Goal: Task Accomplishment & Management: Complete application form

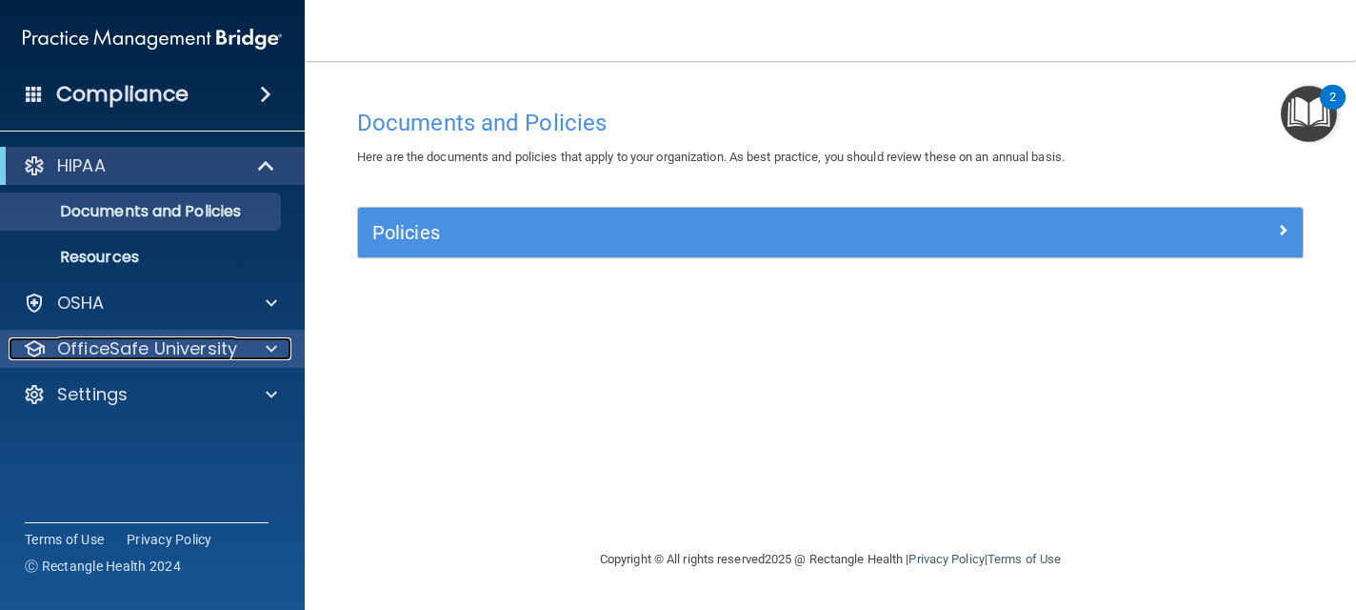
click at [125, 347] on p "OfficeSafe University" at bounding box center [147, 348] width 180 height 23
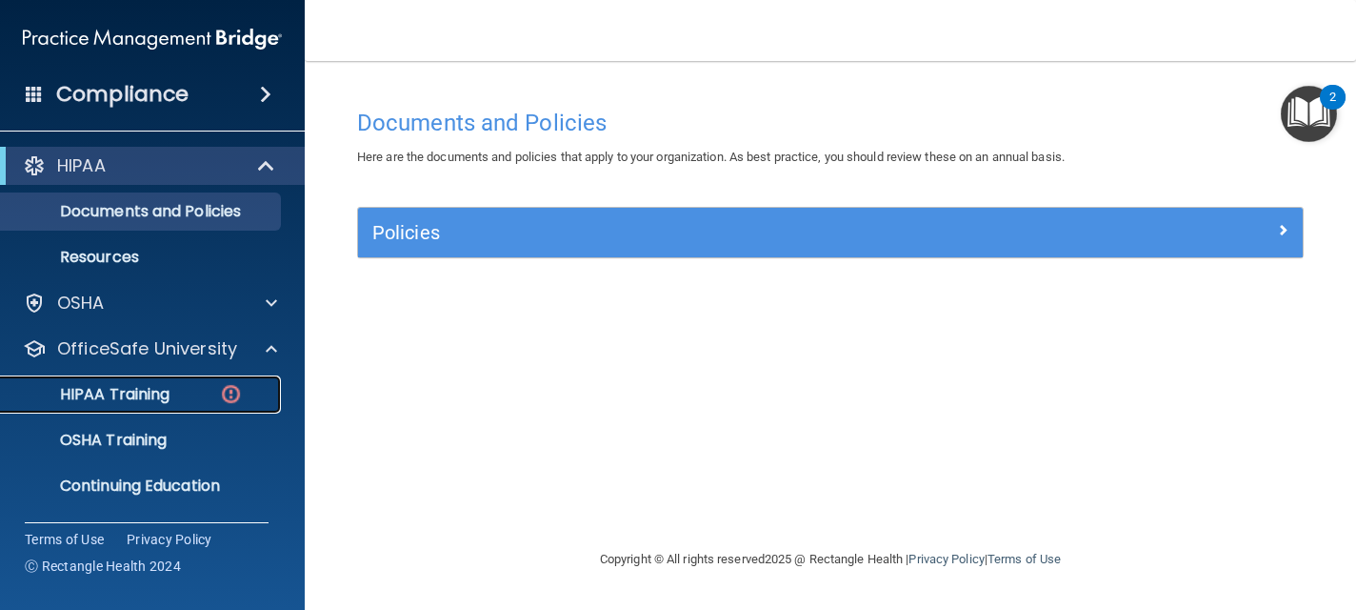
click at [125, 395] on p "HIPAA Training" at bounding box center [90, 394] width 157 height 19
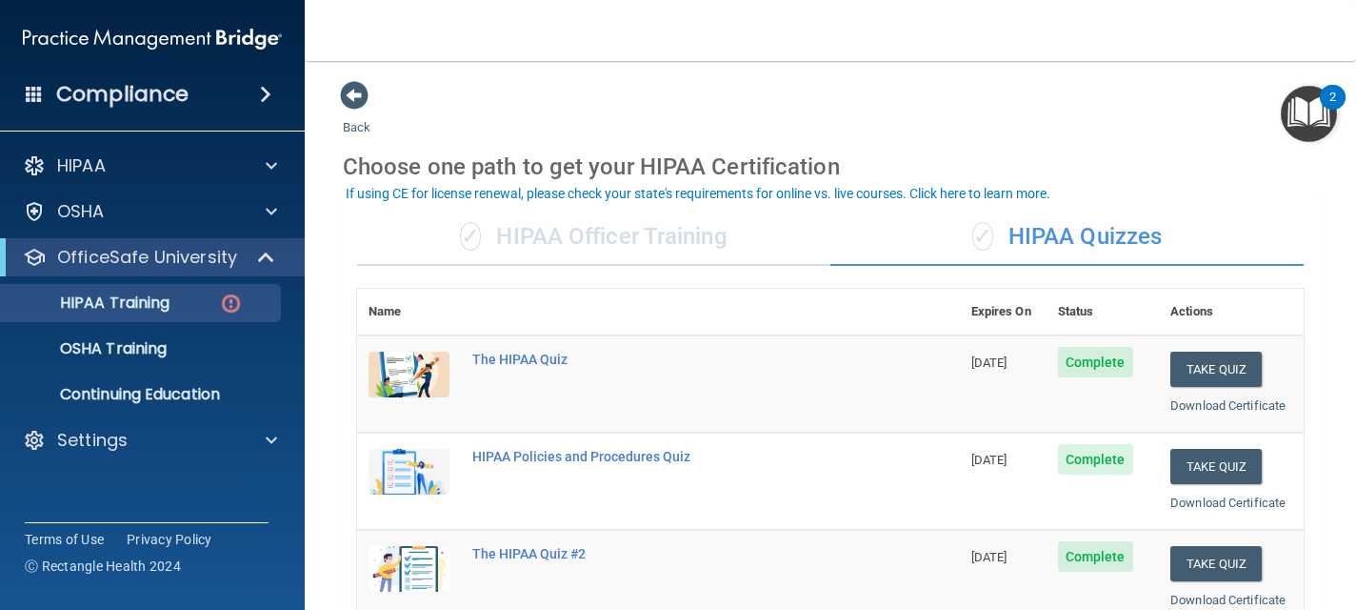
click at [1297, 246] on div "✓ HIPAA Quizzes" at bounding box center [1066, 237] width 473 height 57
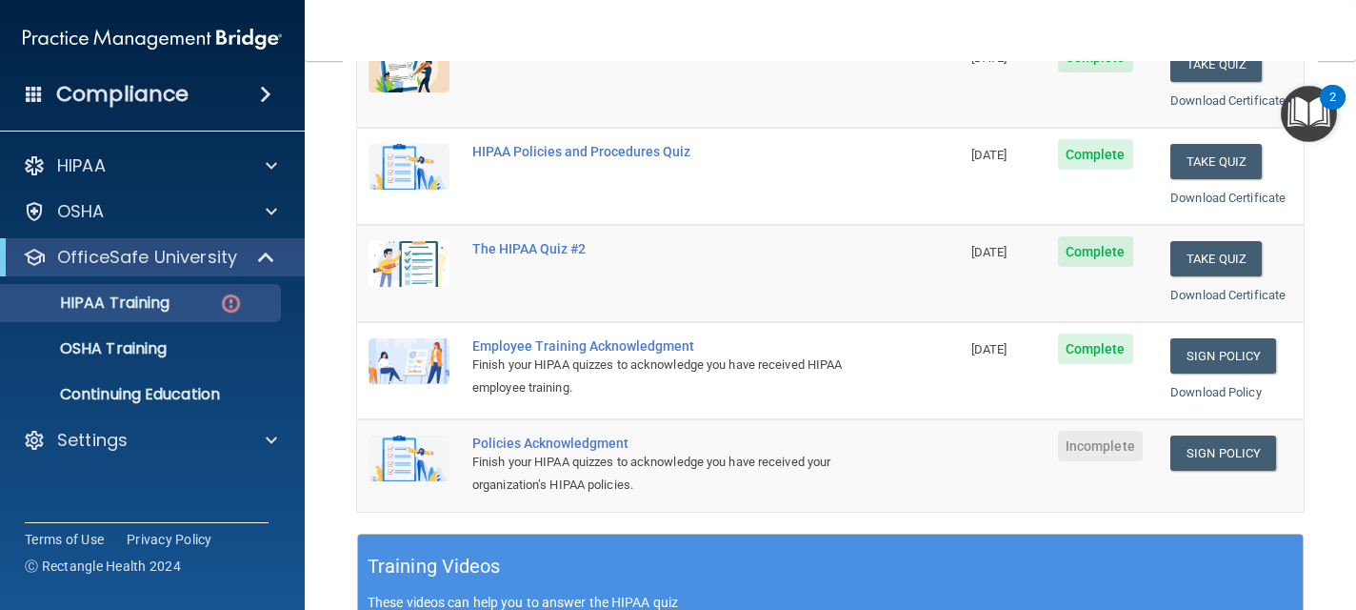
scroll to position [343, 0]
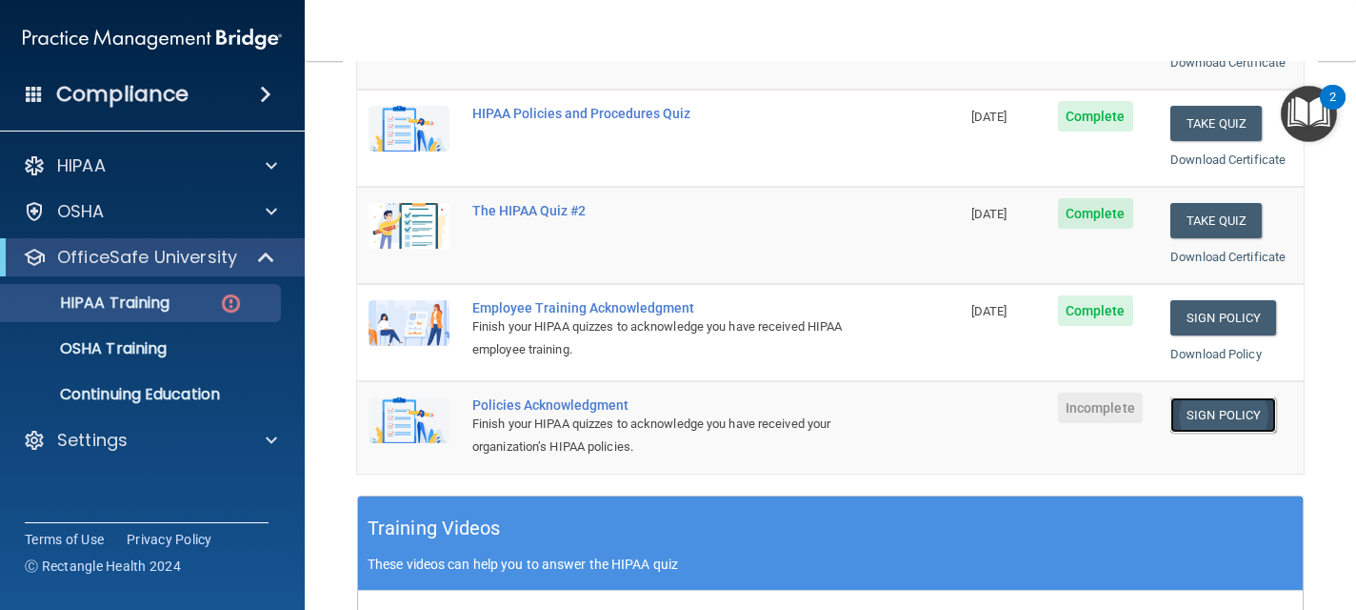
click at [1215, 424] on link "Sign Policy" at bounding box center [1223, 414] width 106 height 35
click at [133, 345] on p "OSHA Training" at bounding box center [89, 348] width 154 height 19
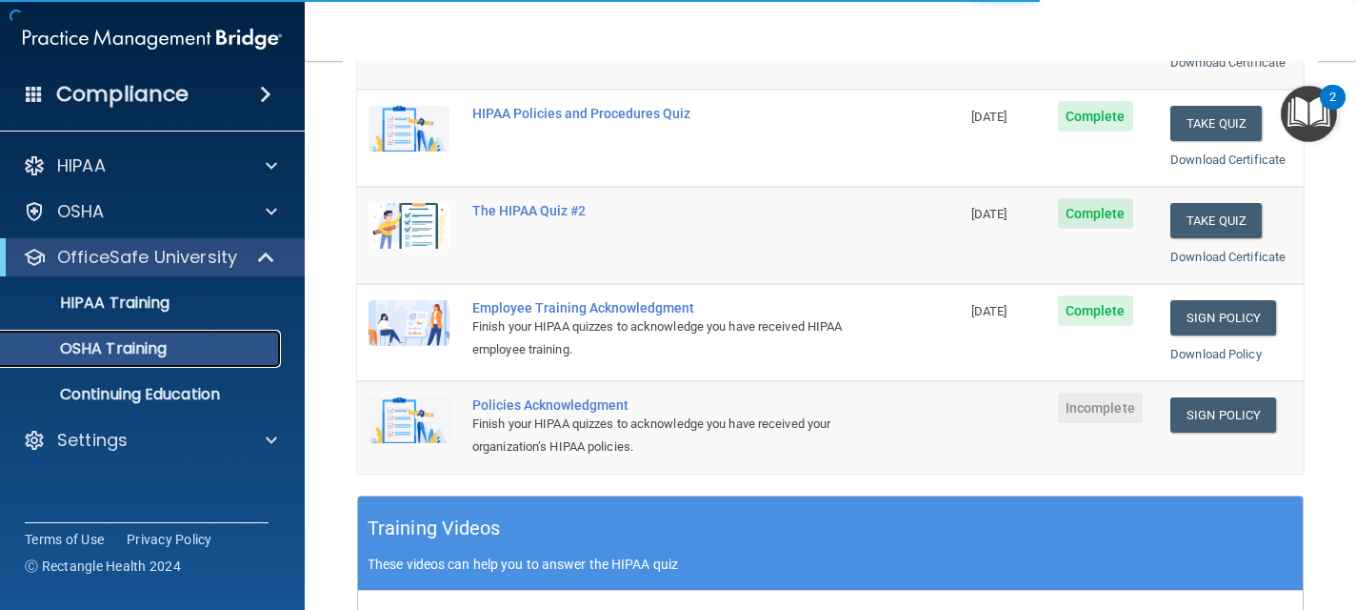
scroll to position [325, 0]
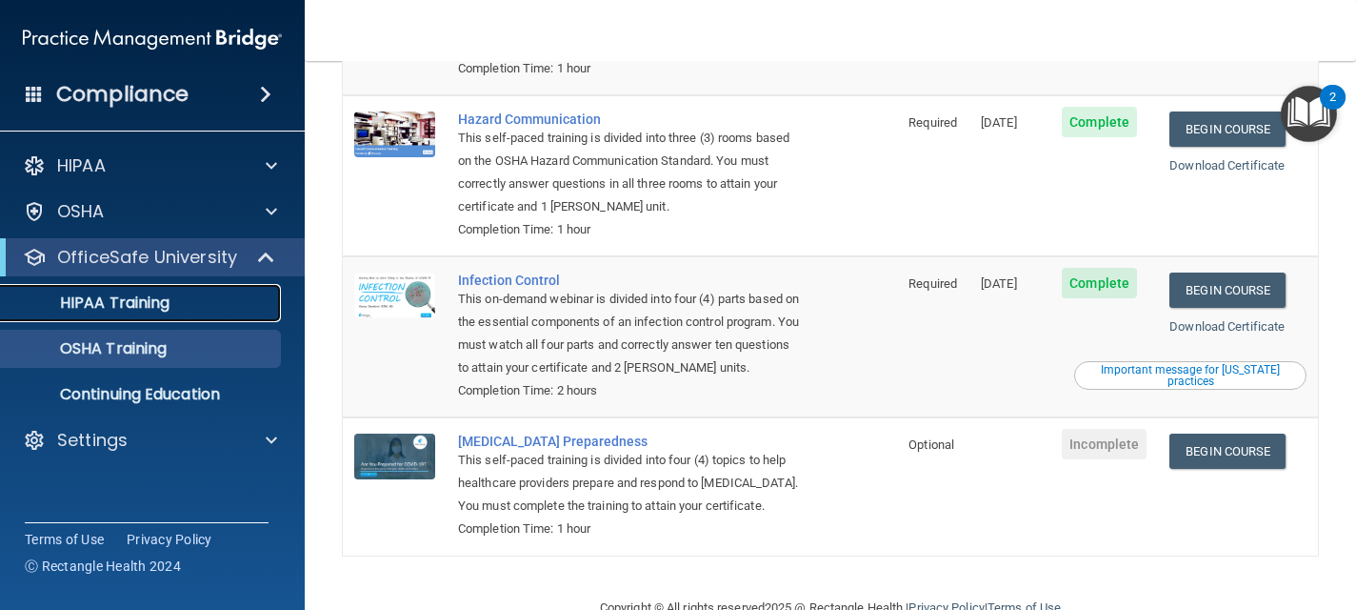
click at [133, 302] on p "HIPAA Training" at bounding box center [90, 302] width 157 height 19
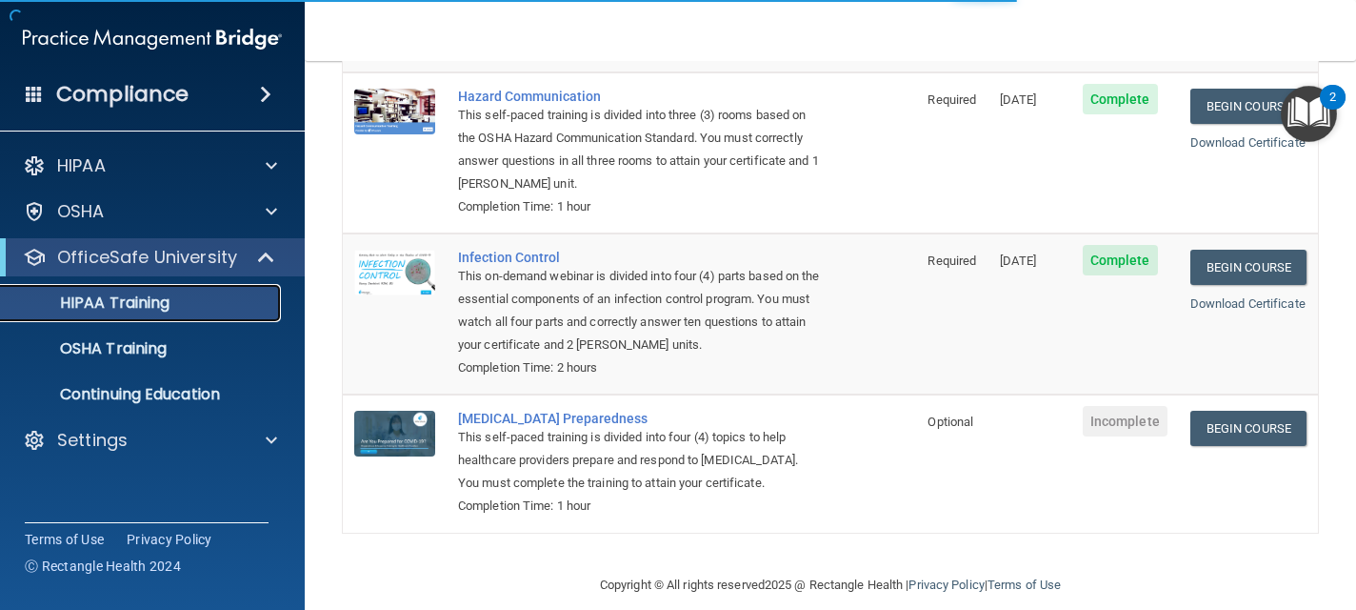
scroll to position [824, 0]
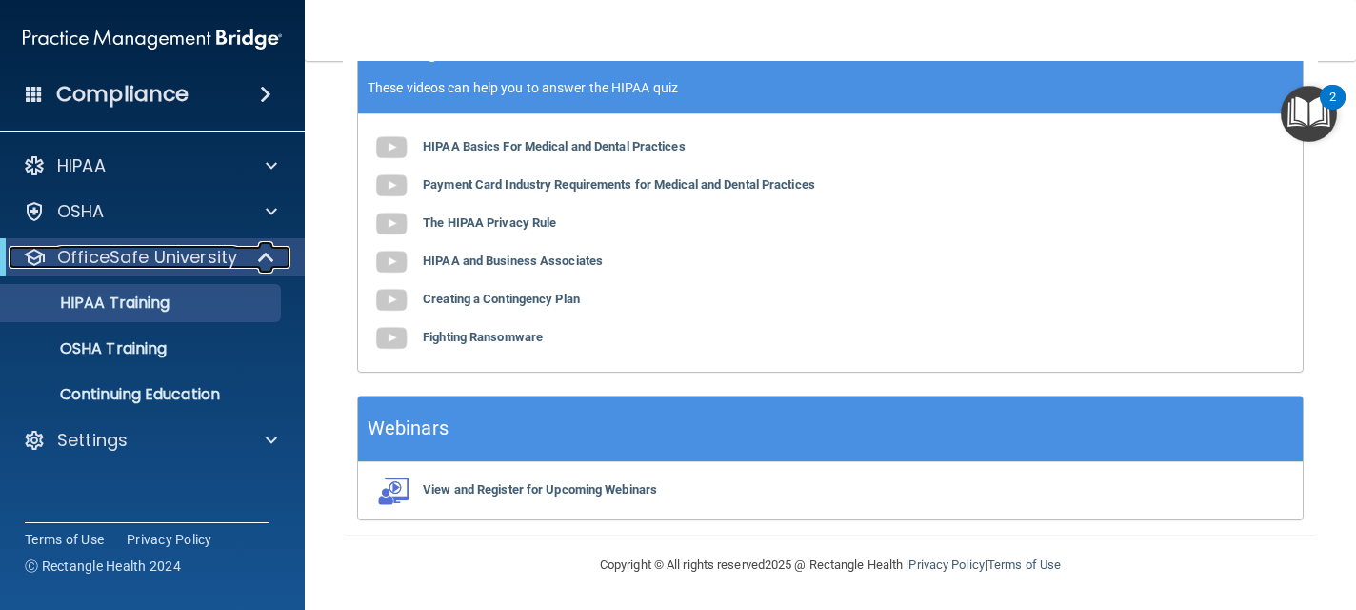
click at [162, 255] on p "OfficeSafe University" at bounding box center [147, 257] width 180 height 23
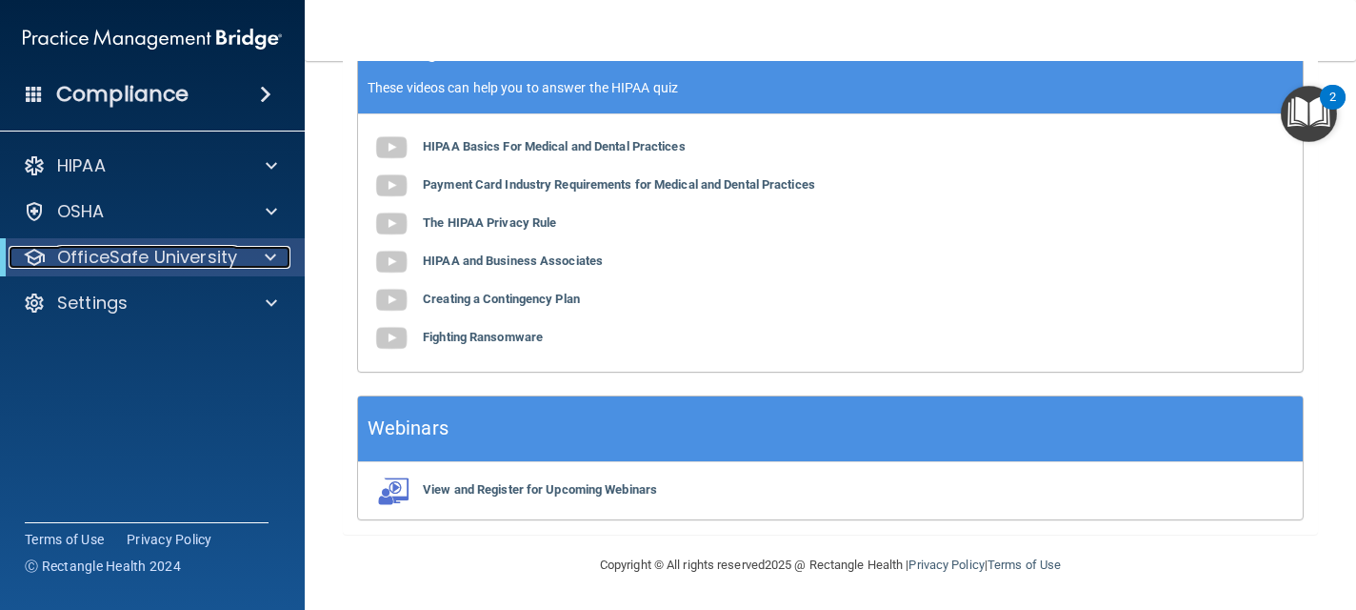
click at [162, 255] on p "OfficeSafe University" at bounding box center [147, 257] width 180 height 23
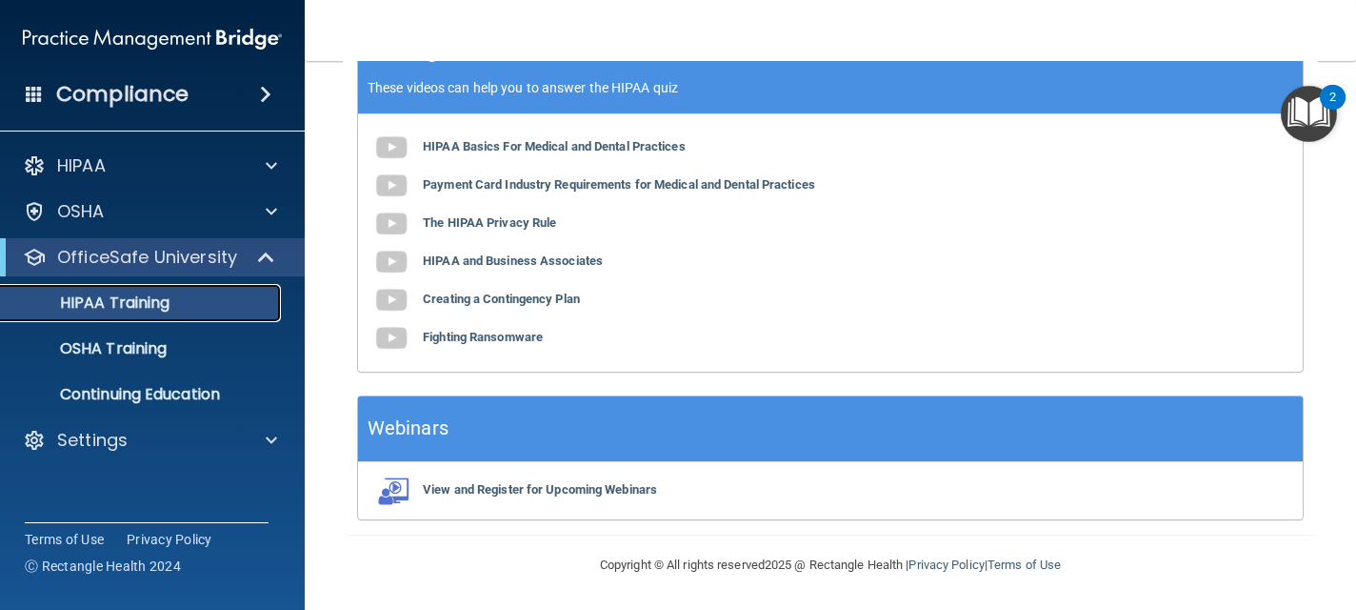
click at [160, 301] on p "HIPAA Training" at bounding box center [90, 302] width 157 height 19
click at [225, 304] on div "HIPAA Training" at bounding box center [142, 302] width 260 height 19
click at [224, 304] on div "HIPAA Training" at bounding box center [142, 302] width 260 height 19
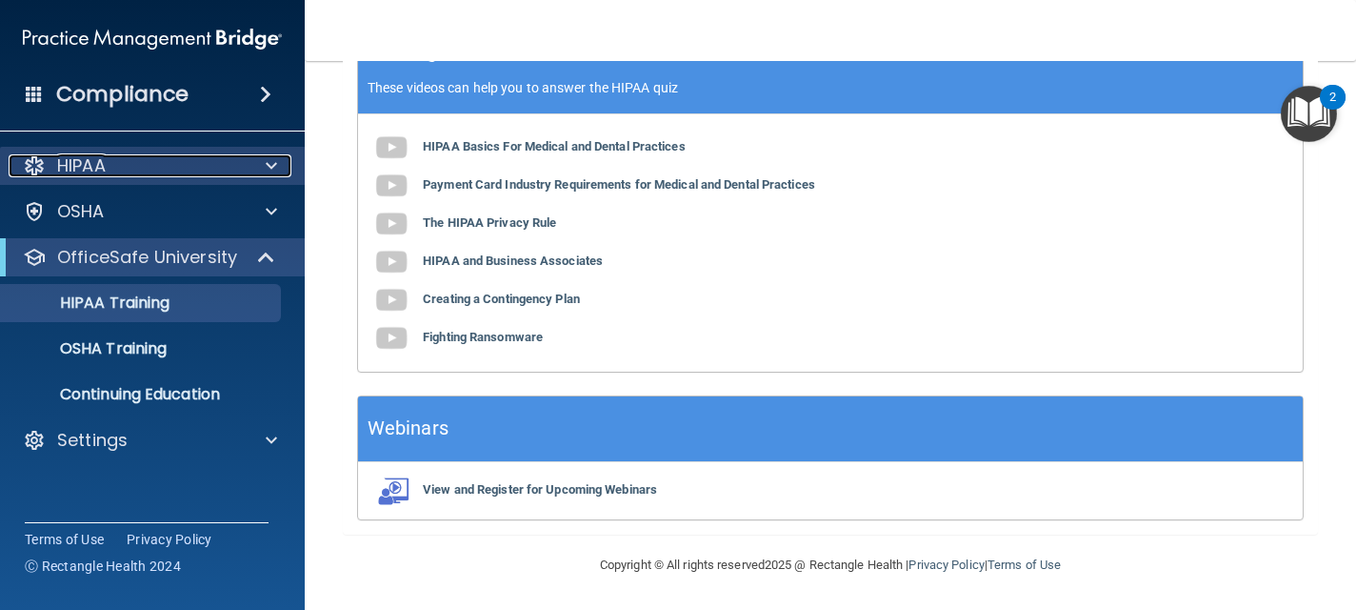
click at [163, 171] on div "HIPAA" at bounding box center [127, 165] width 236 height 23
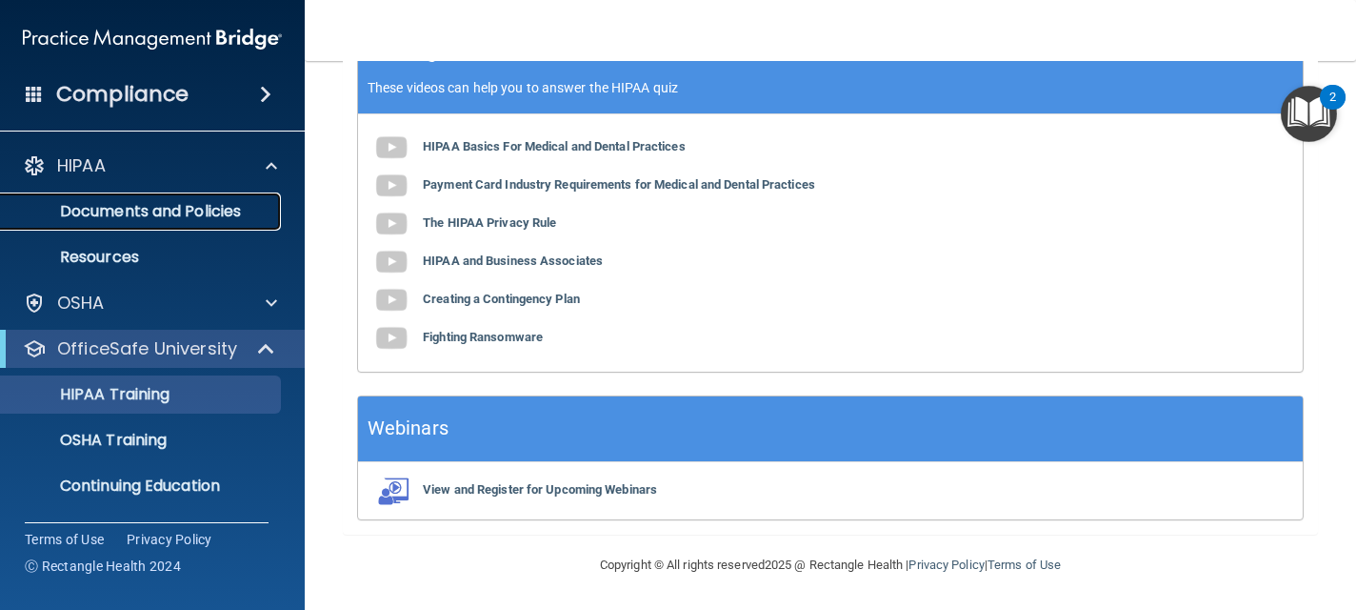
click at [157, 217] on p "Documents and Policies" at bounding box center [142, 211] width 260 height 19
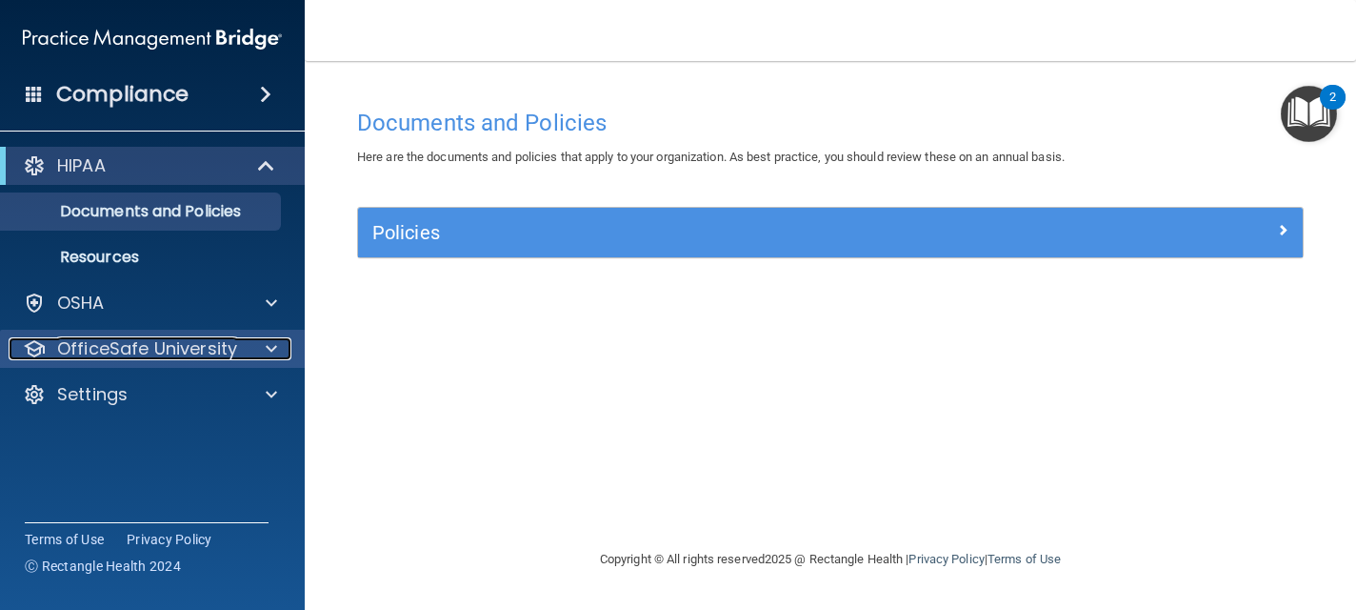
click at [154, 359] on p "OfficeSafe University" at bounding box center [147, 348] width 180 height 23
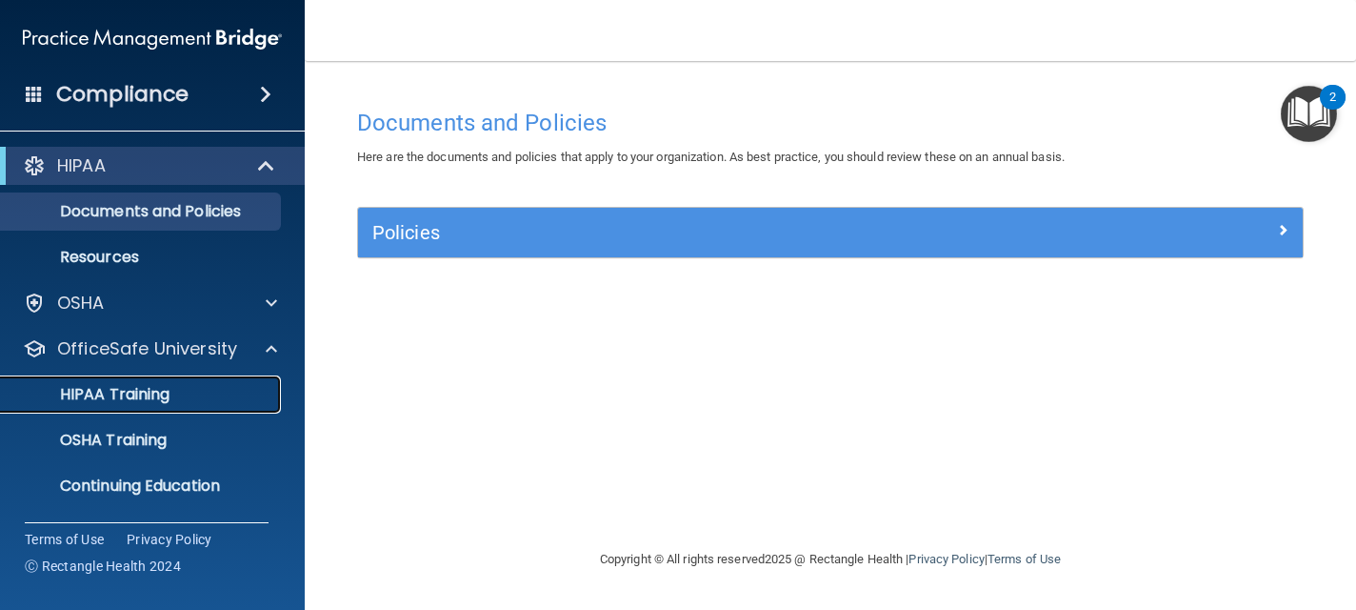
click at [150, 404] on p "HIPAA Training" at bounding box center [90, 394] width 157 height 19
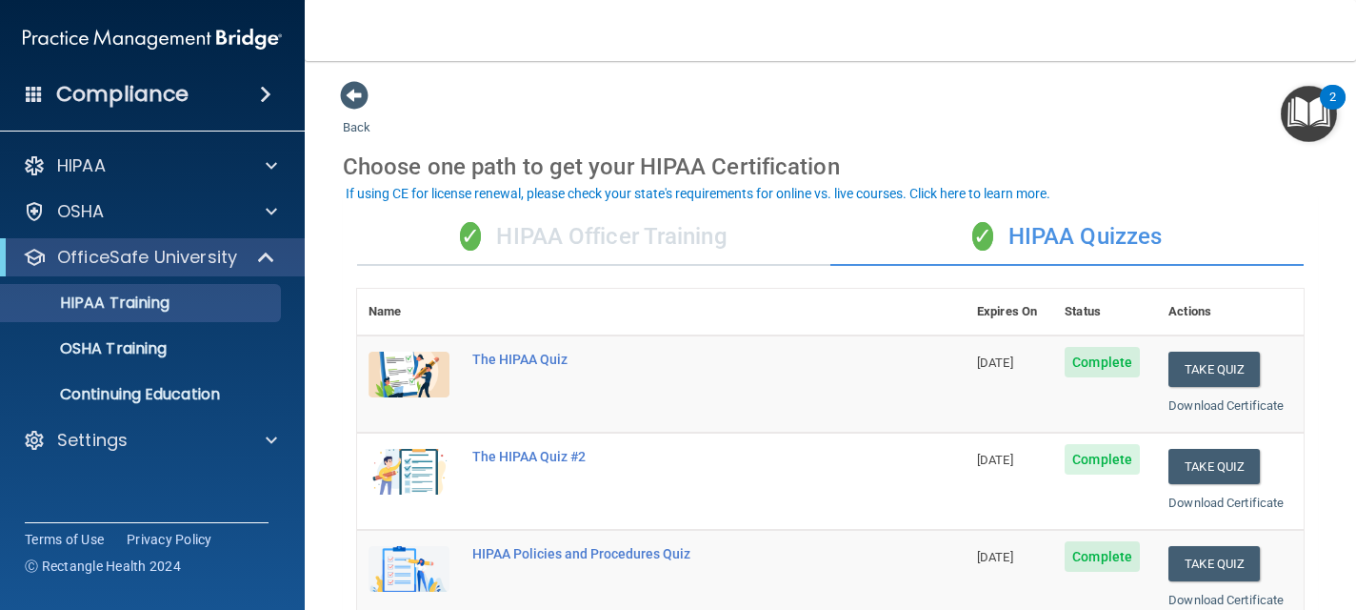
click at [1339, 318] on main "Back Choose one path to get your HIPAA Certification ✓ HIPAA Officer Training ✓…" at bounding box center [830, 335] width 1051 height 549
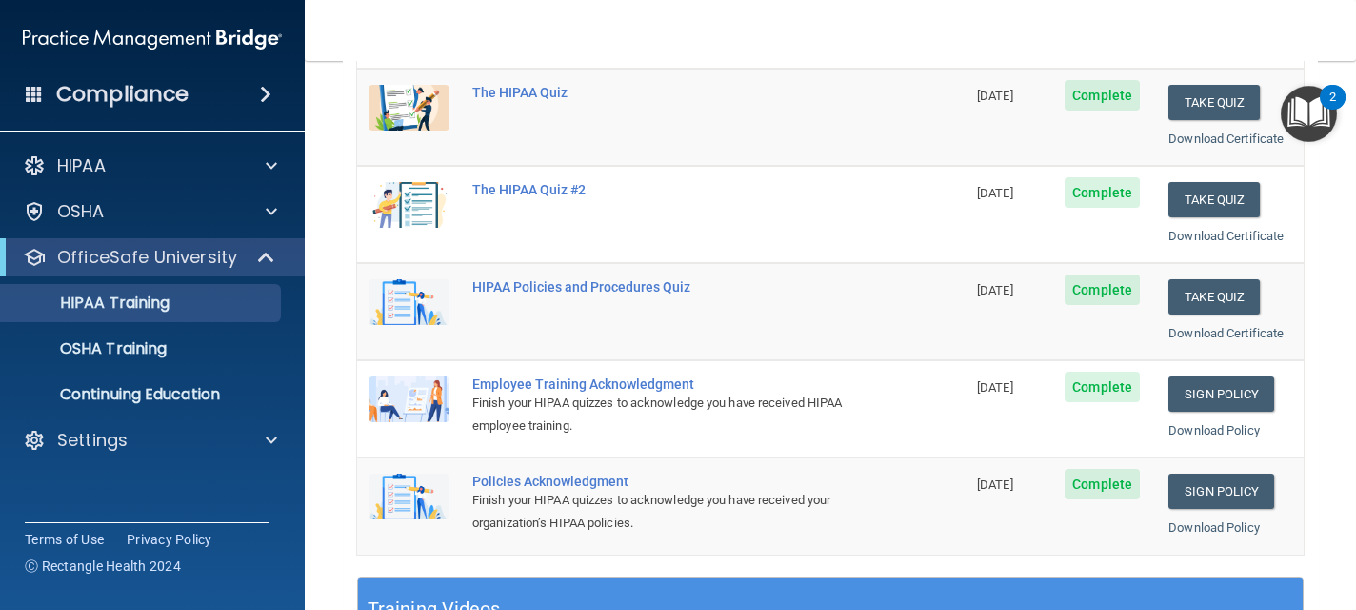
scroll to position [305, 0]
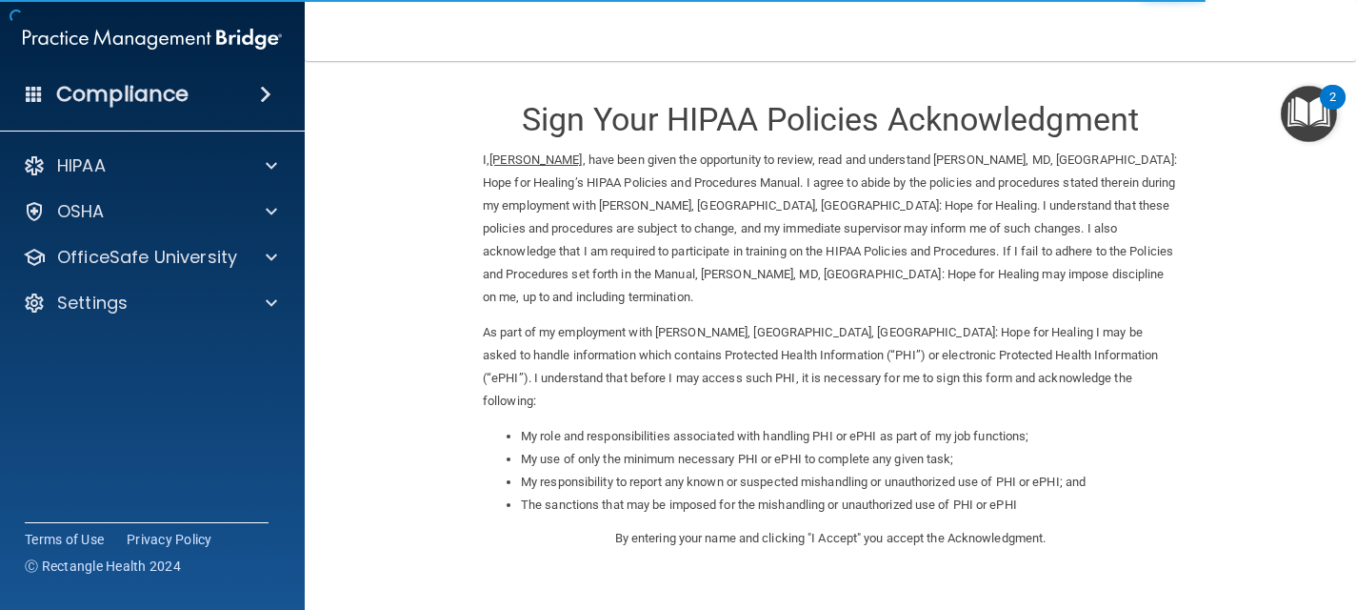
click at [1215, 424] on form "Sign Your HIPAA Policies Acknowledgment I, [PERSON_NAME] , have been given the …" at bounding box center [830, 461] width 975 height 762
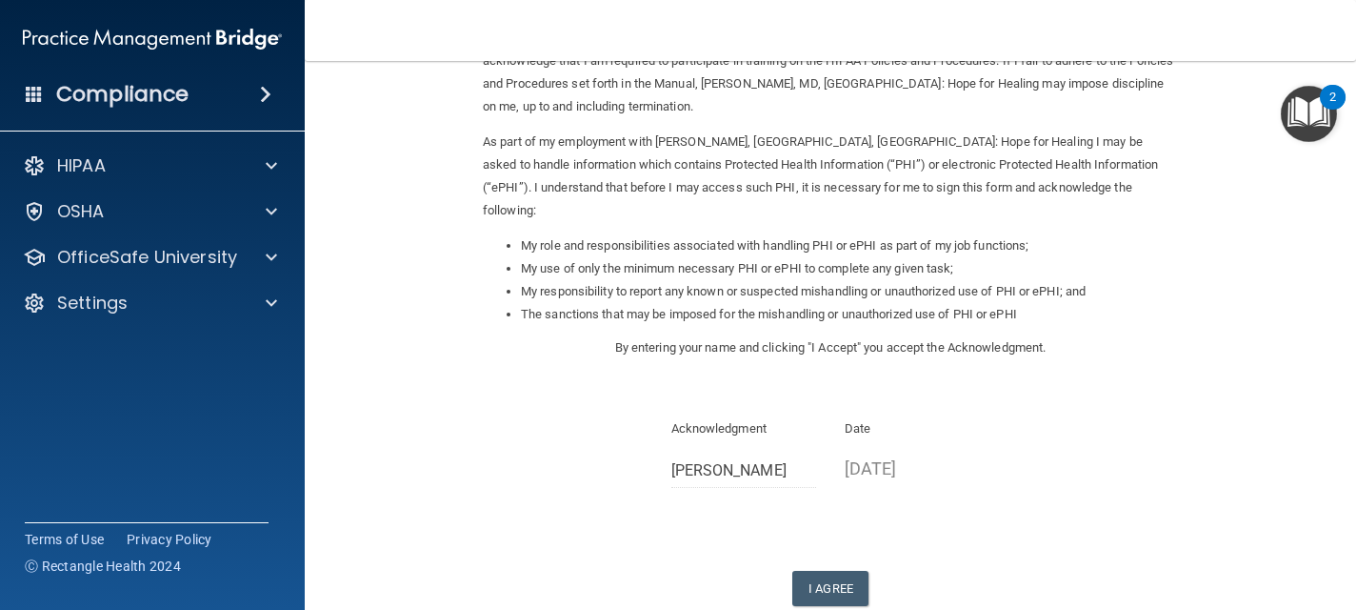
scroll to position [229, 0]
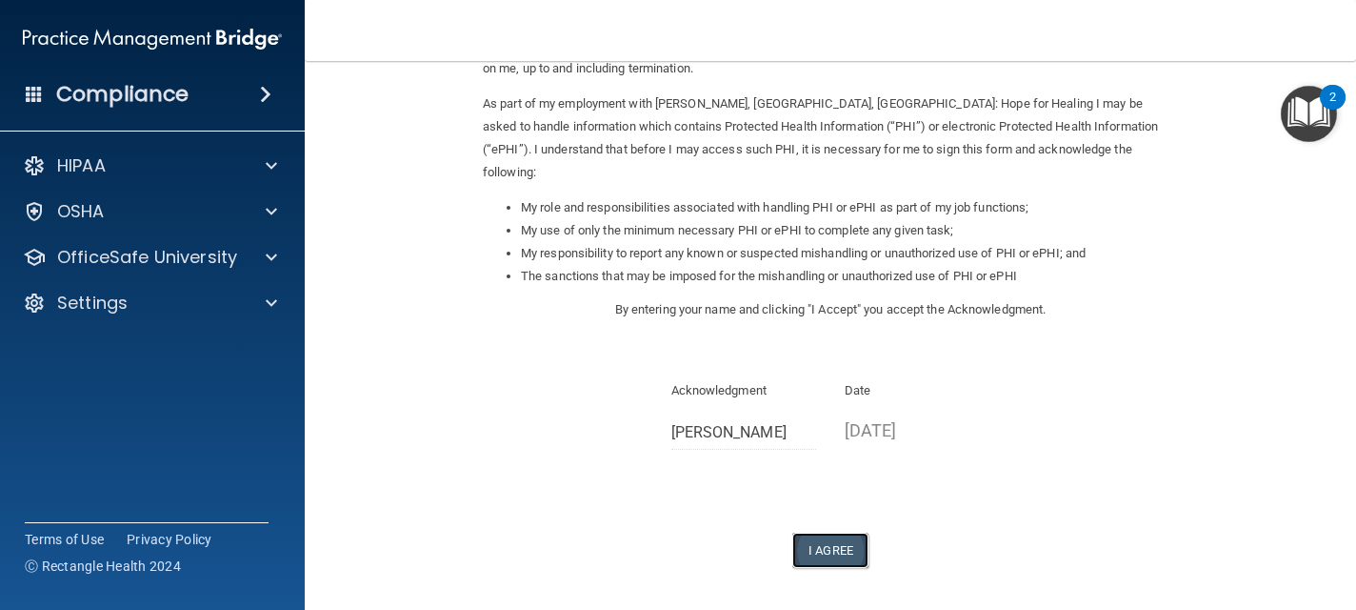
click at [831, 532] on button "I Agree" at bounding box center [830, 549] width 76 height 35
